Goal: Check status: Check status

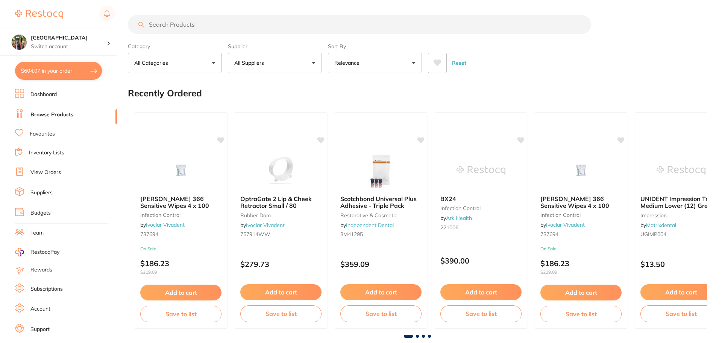
click at [55, 73] on button "$604.07 in your order" at bounding box center [58, 71] width 87 height 18
checkbox input "true"
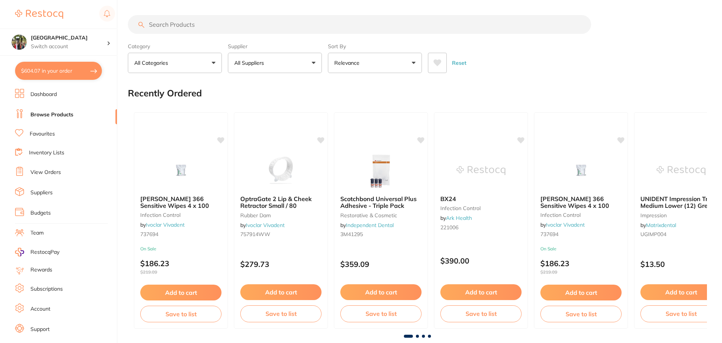
checkbox input "true"
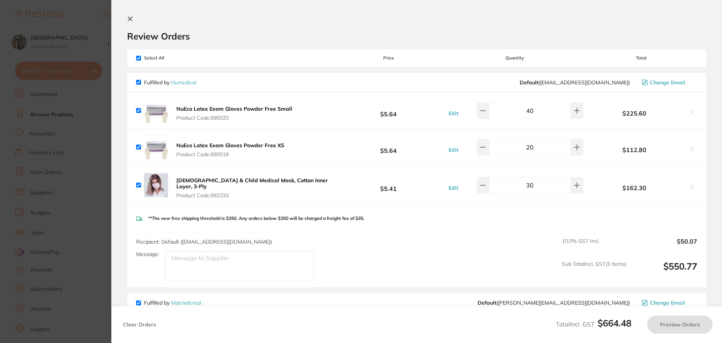
click at [133, 20] on button at bounding box center [131, 19] width 9 height 7
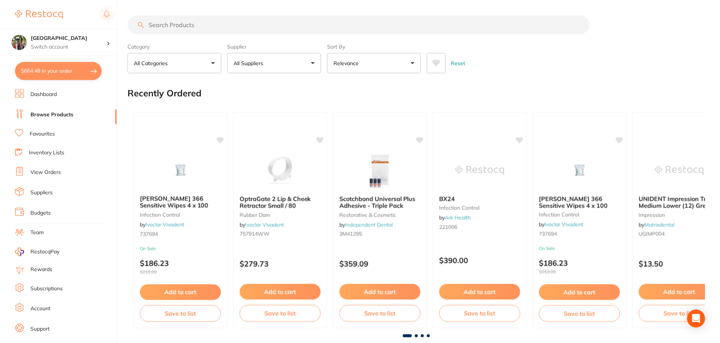
scroll to position [9, 0]
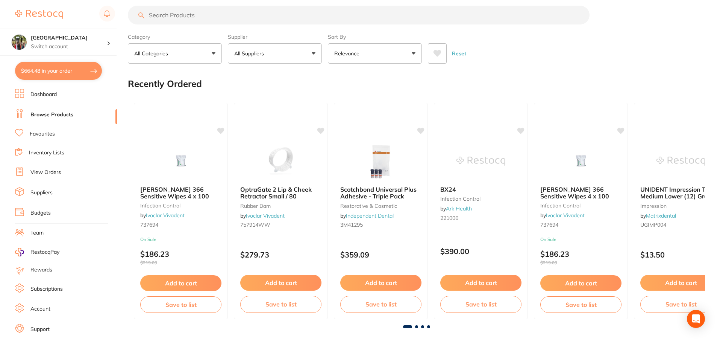
click at [44, 179] on ul "Dashboard Browse Products Favourites Inventory Lists View Orders Suppliers Budg…" at bounding box center [66, 218] width 102 height 259
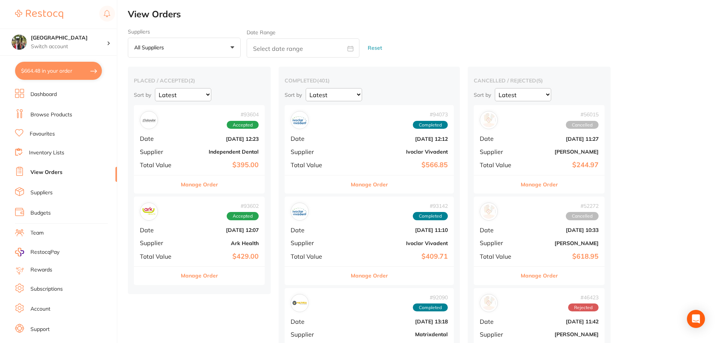
click at [191, 182] on button "Manage Order" at bounding box center [199, 184] width 37 height 18
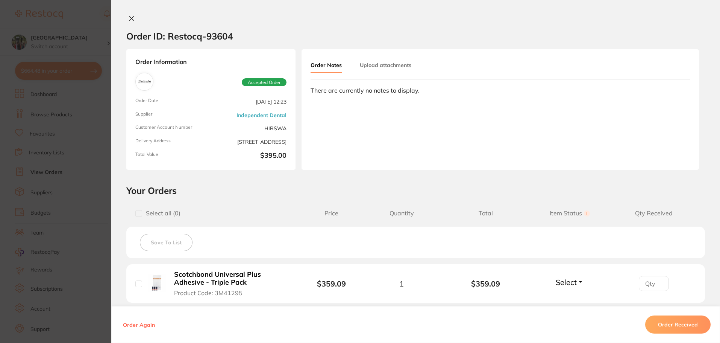
click at [669, 318] on button "Order Received" at bounding box center [677, 324] width 65 height 18
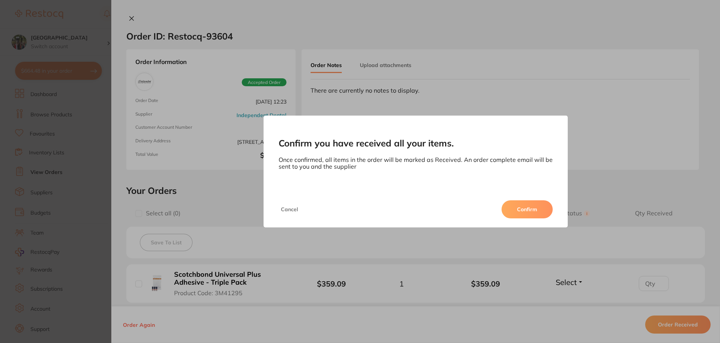
click at [516, 204] on button "Confirm" at bounding box center [527, 209] width 51 height 18
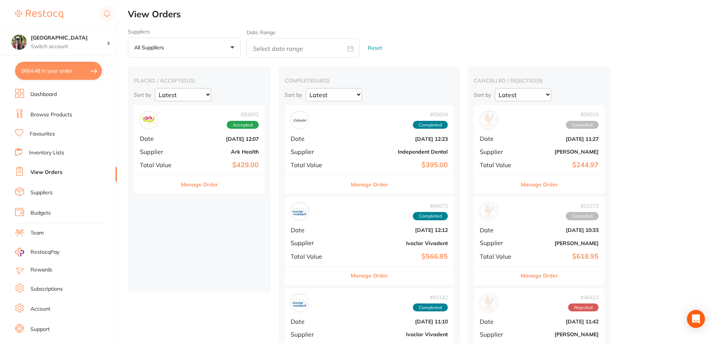
click at [197, 165] on b "$429.00" at bounding box center [220, 165] width 75 height 8
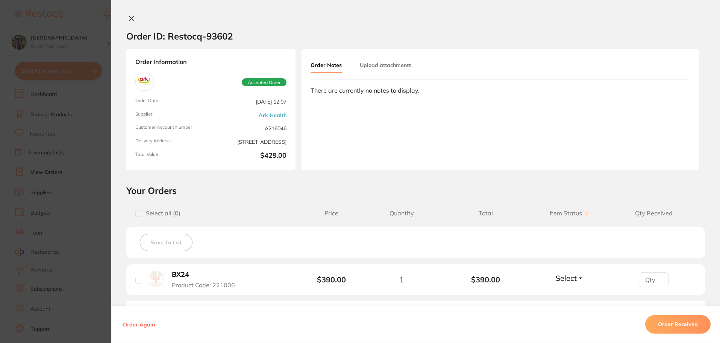
click at [129, 21] on icon at bounding box center [132, 18] width 6 height 6
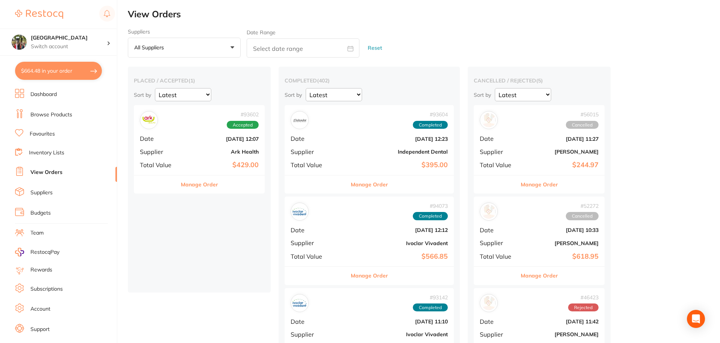
click at [65, 71] on button "$664.48 in your order" at bounding box center [58, 71] width 87 height 18
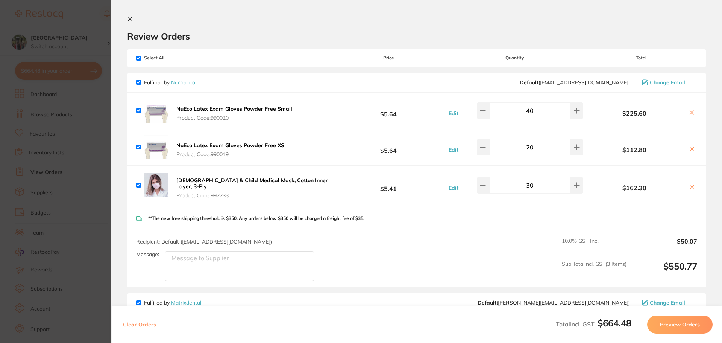
click at [132, 19] on icon at bounding box center [130, 19] width 6 height 6
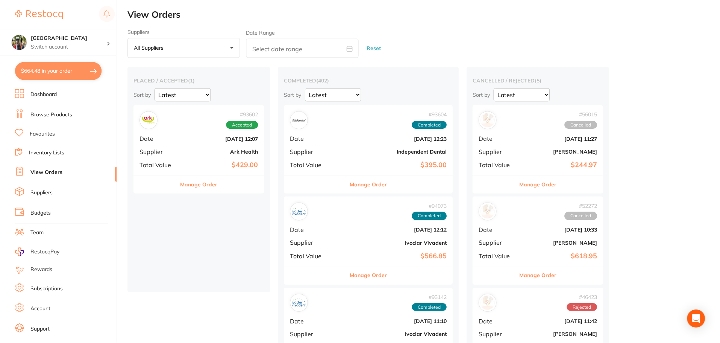
scroll to position [9, 0]
